Goal: Information Seeking & Learning: Find specific fact

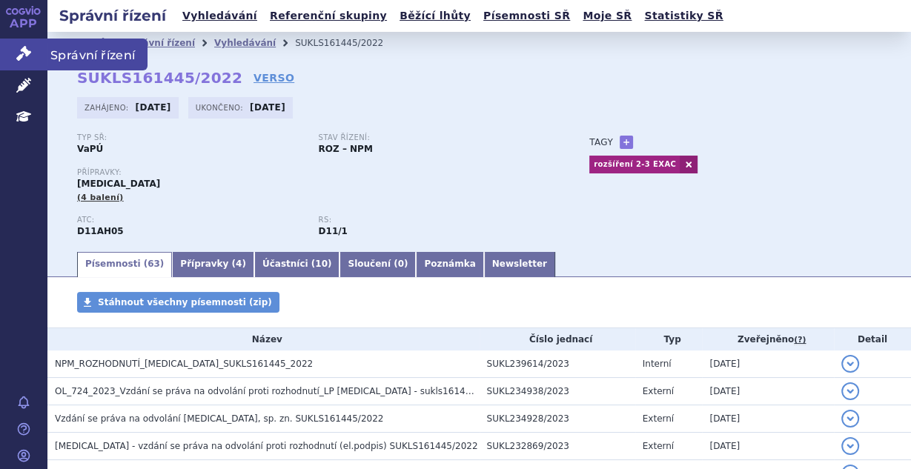
click at [13, 51] on link "Správní řízení" at bounding box center [23, 54] width 47 height 31
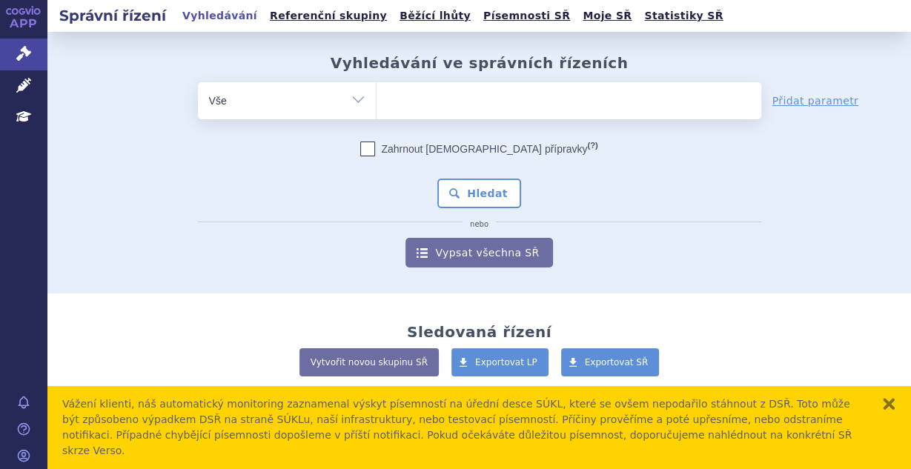
click at [450, 97] on ul at bounding box center [568, 97] width 385 height 31
click at [376, 97] on select at bounding box center [376, 100] width 1 height 37
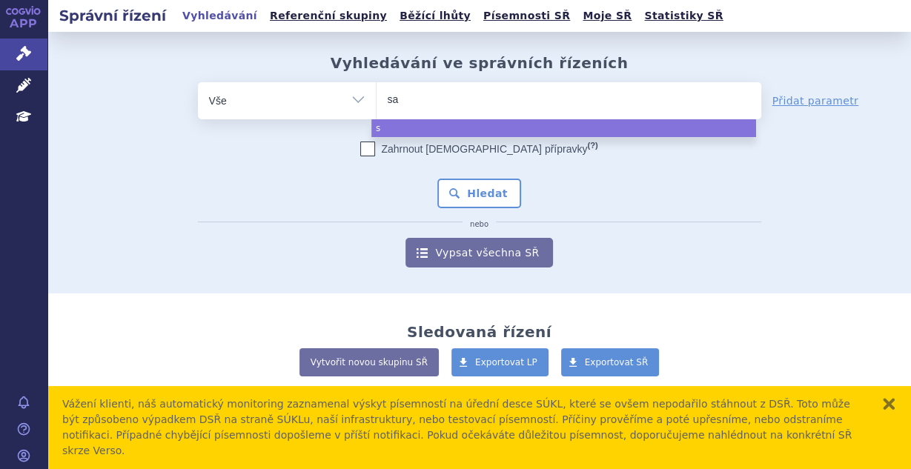
type input "sap"
type input "saphn"
type input "saphnel"
type input "saphnelo"
select select "saphnelo"
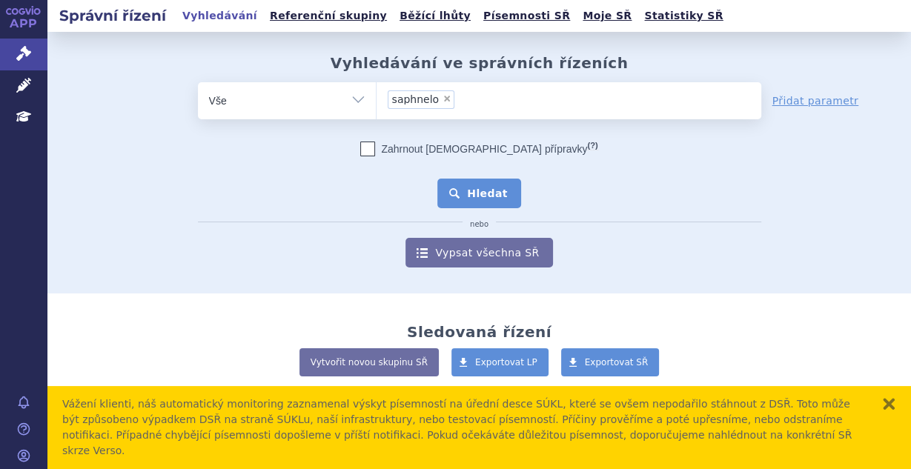
click at [447, 202] on button "Hledat" at bounding box center [479, 194] width 84 height 30
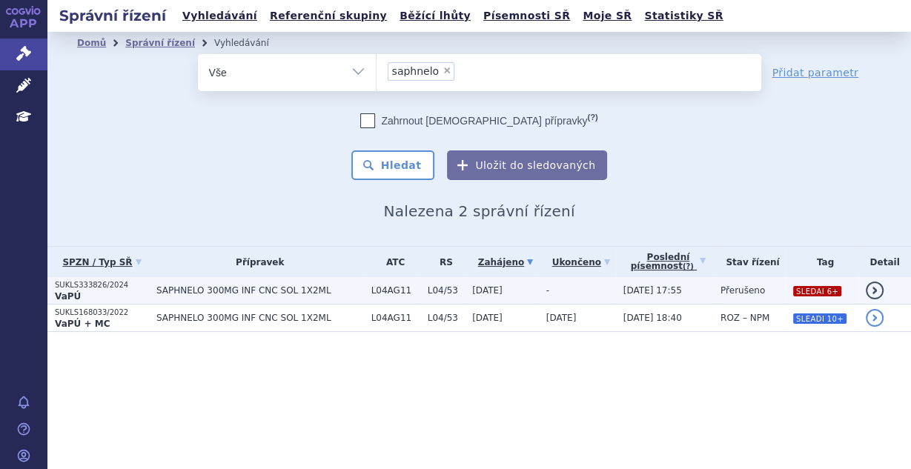
click at [419, 300] on td "L04AG11" at bounding box center [392, 290] width 56 height 27
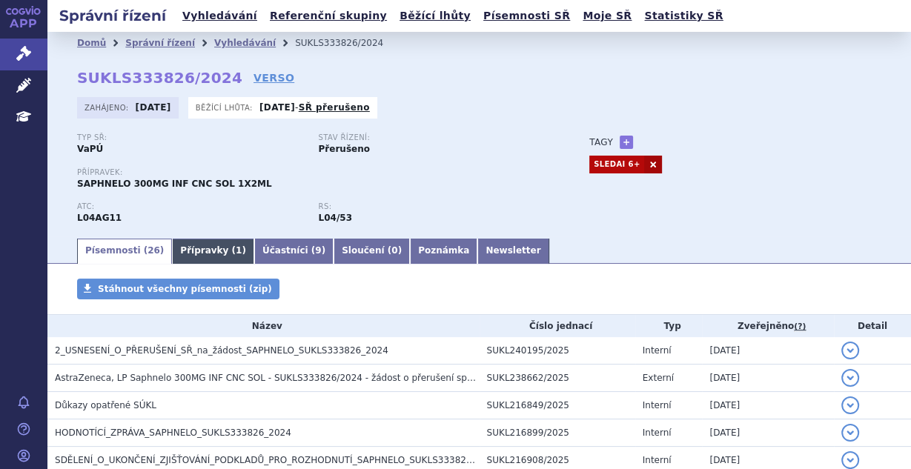
click at [198, 248] on link "Přípravky ( 1 )" at bounding box center [213, 251] width 82 height 25
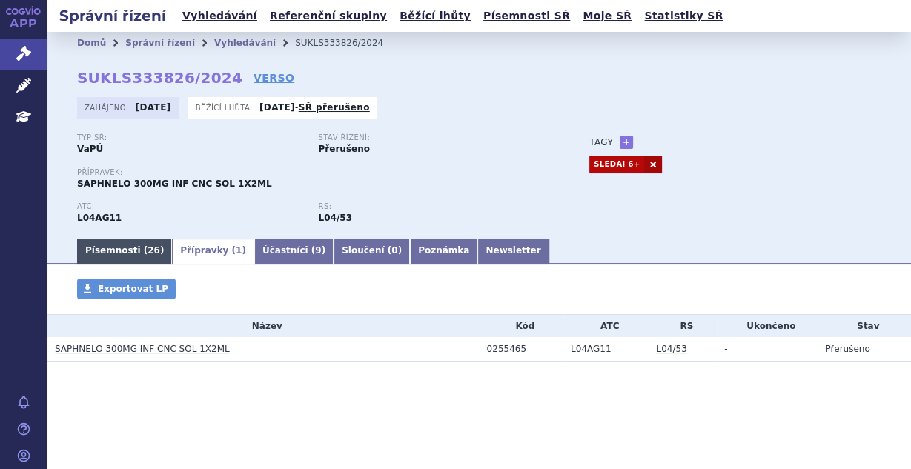
click at [99, 260] on link "Písemnosti ( 26 )" at bounding box center [124, 251] width 95 height 25
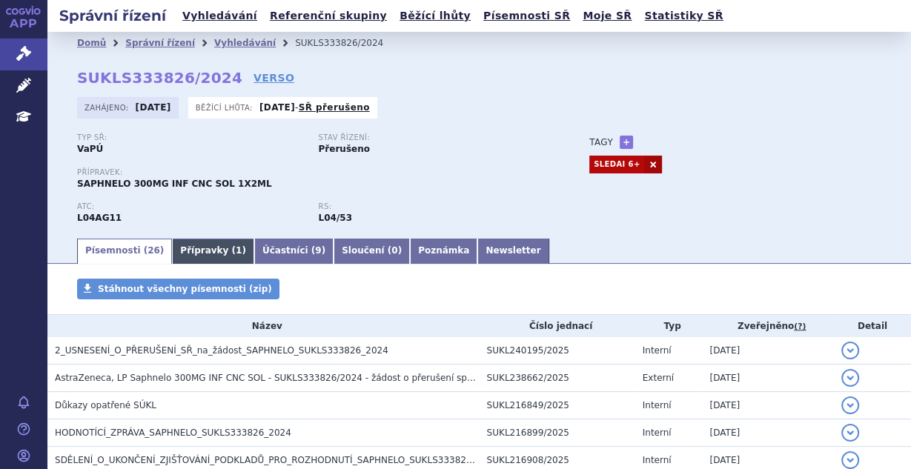
click at [196, 256] on link "Přípravky ( 1 )" at bounding box center [213, 251] width 82 height 25
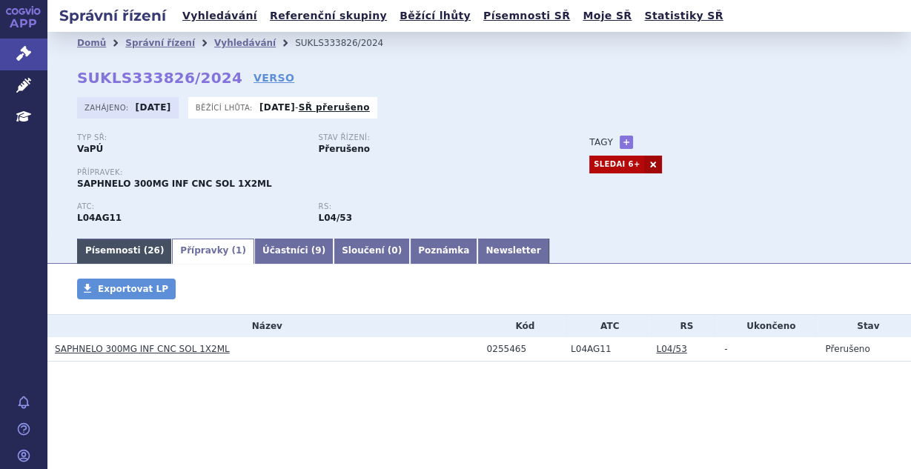
click at [125, 253] on link "Písemnosti ( 26 )" at bounding box center [124, 251] width 95 height 25
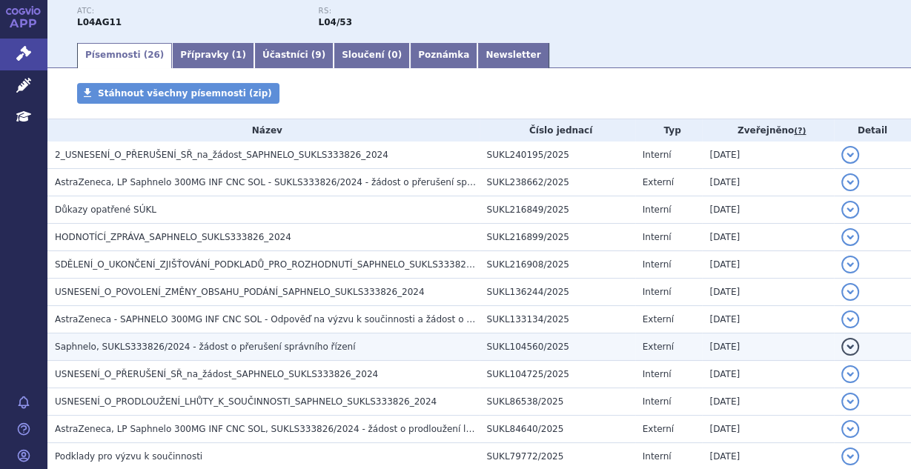
scroll to position [197, 0]
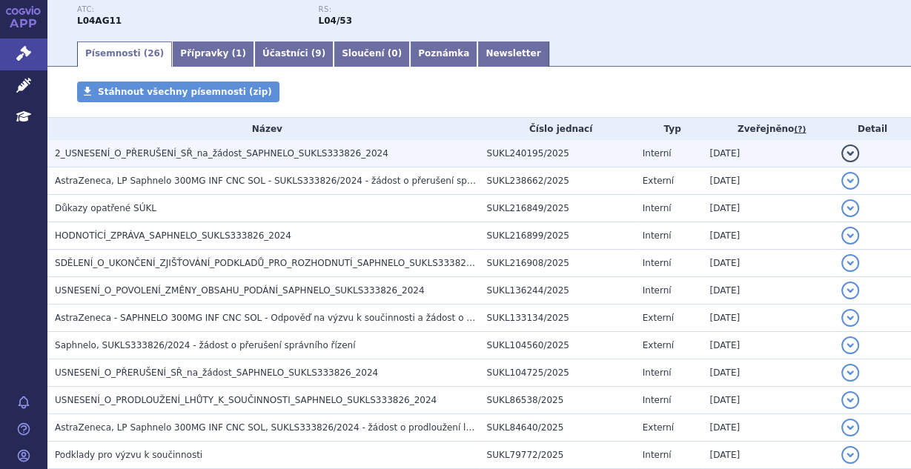
click at [694, 156] on td "Interní" at bounding box center [668, 153] width 67 height 27
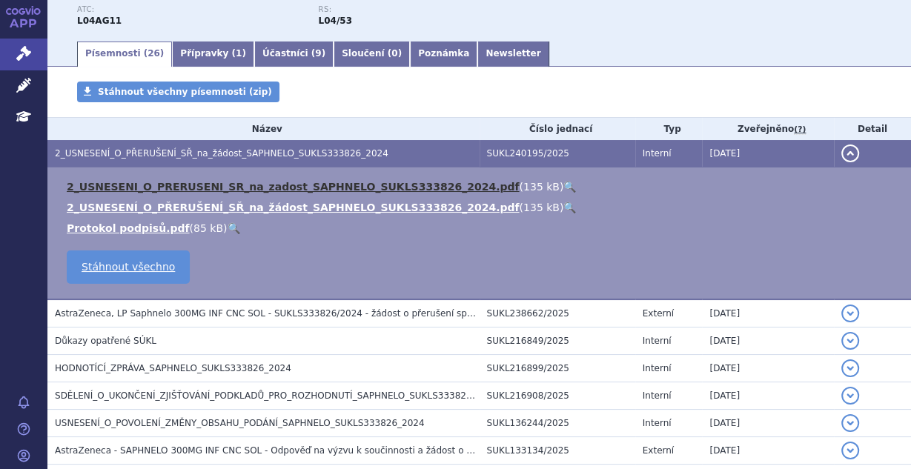
click at [353, 185] on link "2_USNESENI_O_PRERUSENI_SR_na_zadost_SAPHNELO_SUKLS333826_2024.pdf" at bounding box center [293, 187] width 452 height 12
